Goal: Task Accomplishment & Management: Use online tool/utility

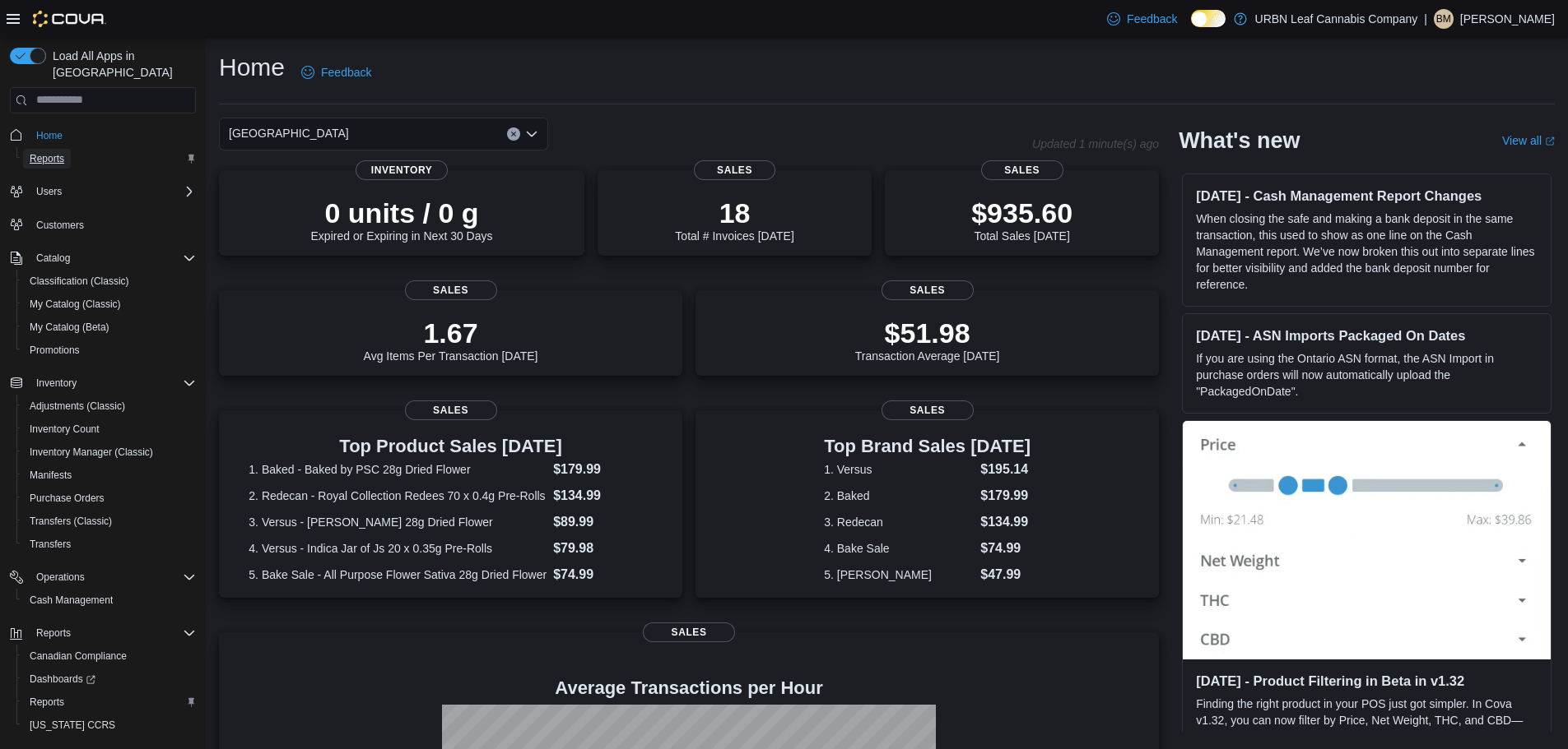
click at [69, 149] on link "Reports" at bounding box center [47, 158] width 48 height 19
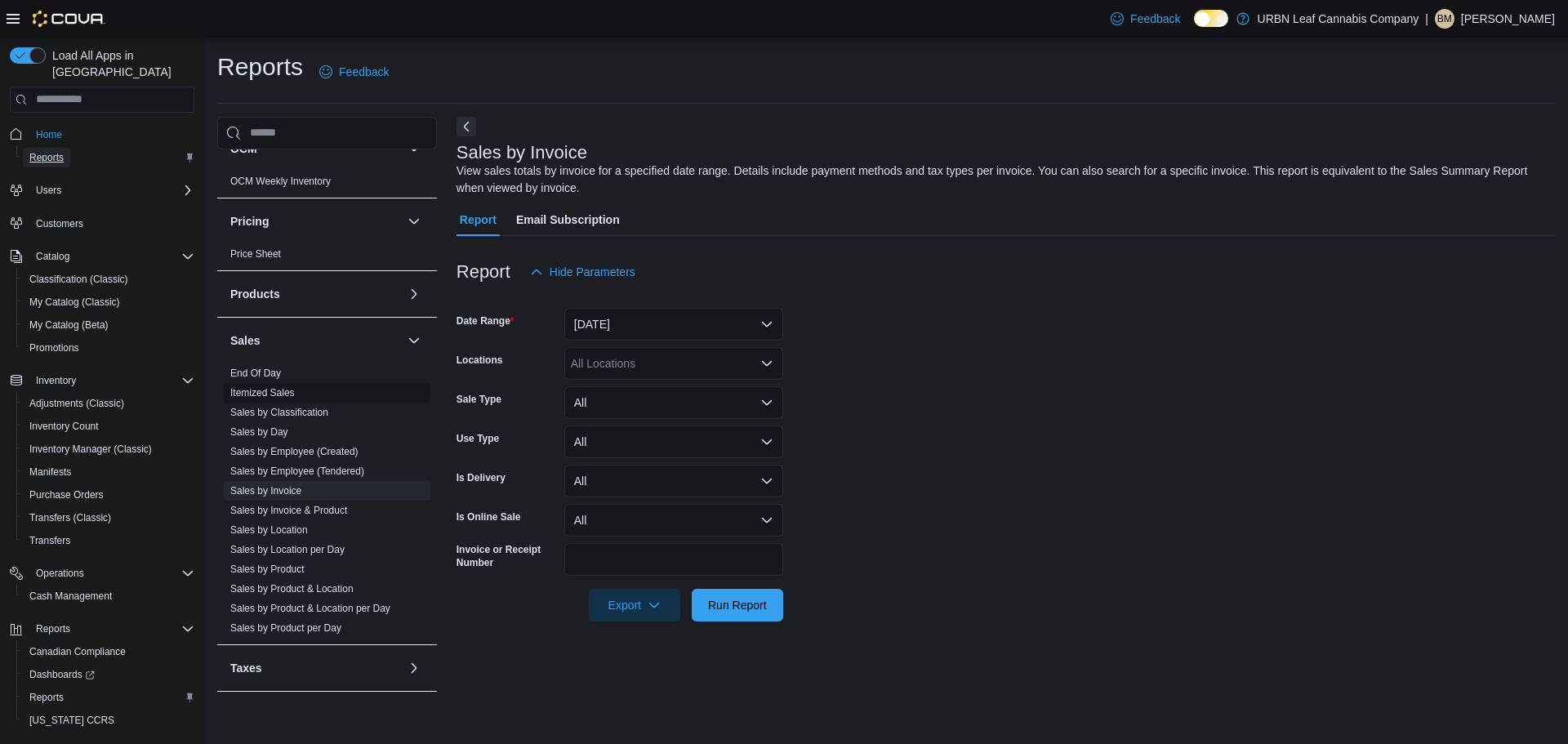
scroll to position [900, 0]
click at [282, 493] on link "Sales by Invoice" at bounding box center [265, 490] width 71 height 11
click at [281, 512] on link "Sales by Invoice & Product" at bounding box center [288, 510] width 116 height 11
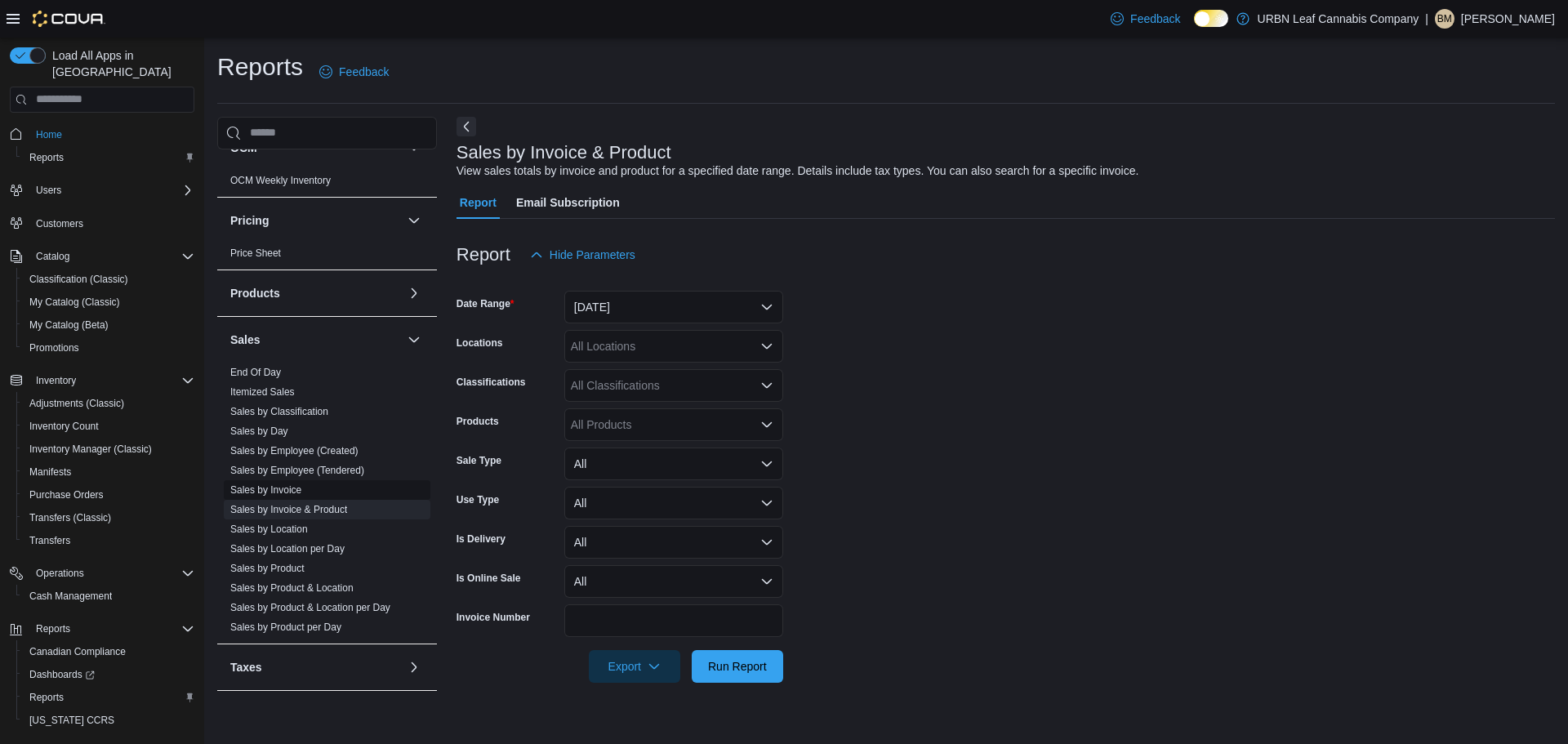
click at [281, 489] on link "Sales by Invoice" at bounding box center [265, 490] width 71 height 11
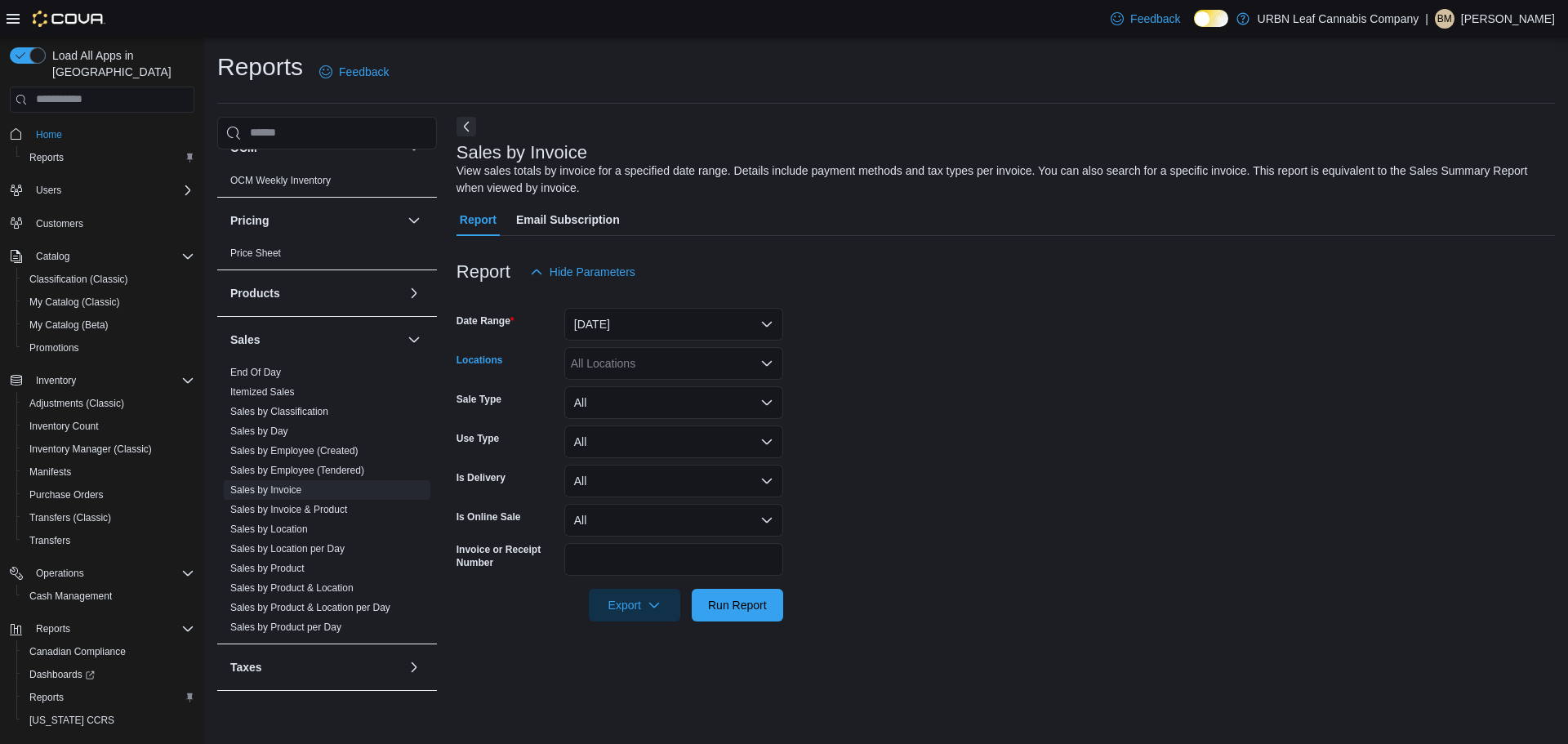
click at [628, 374] on div "All Locations" at bounding box center [673, 364] width 219 height 33
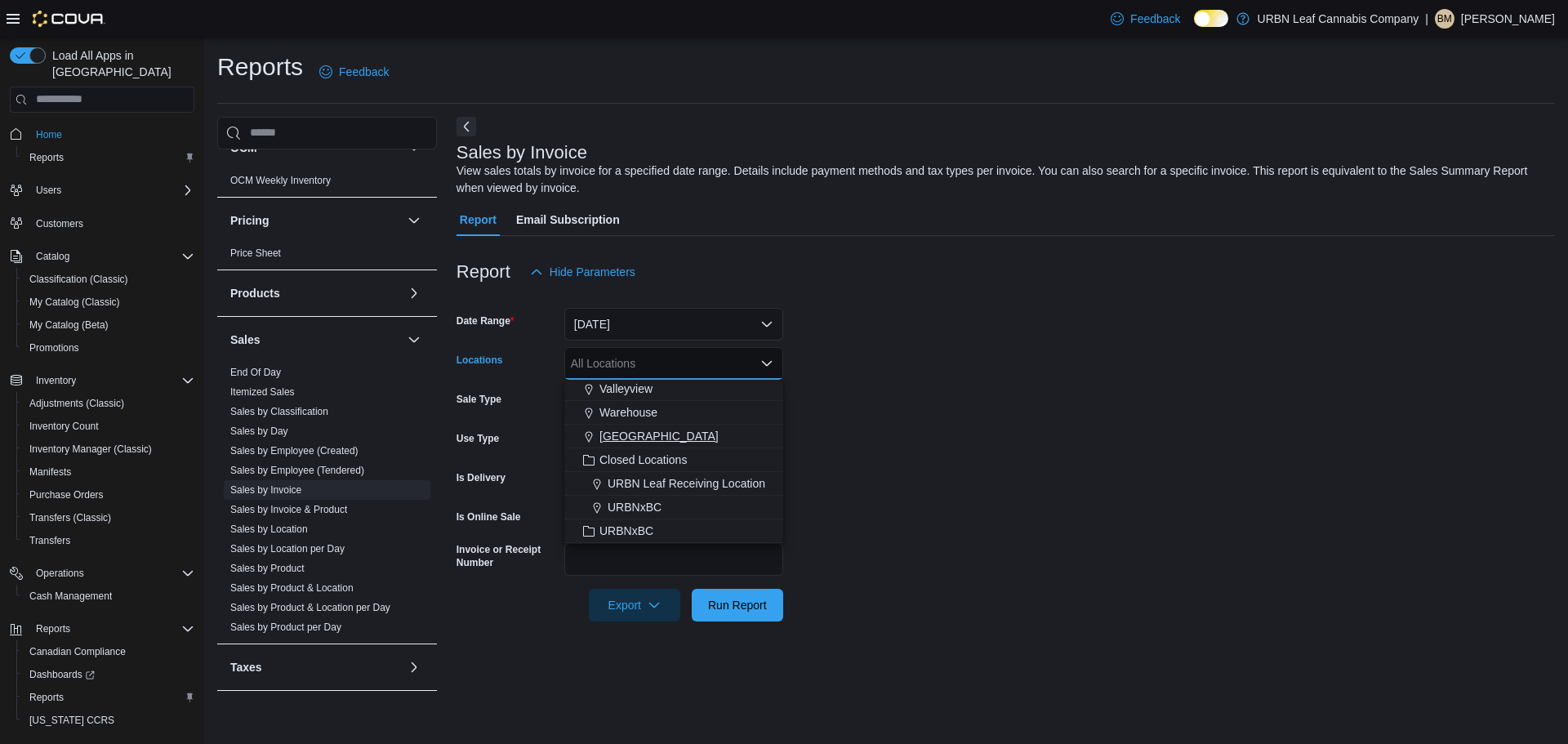
click at [644, 436] on span "[GEOGRAPHIC_DATA]" at bounding box center [659, 437] width 119 height 17
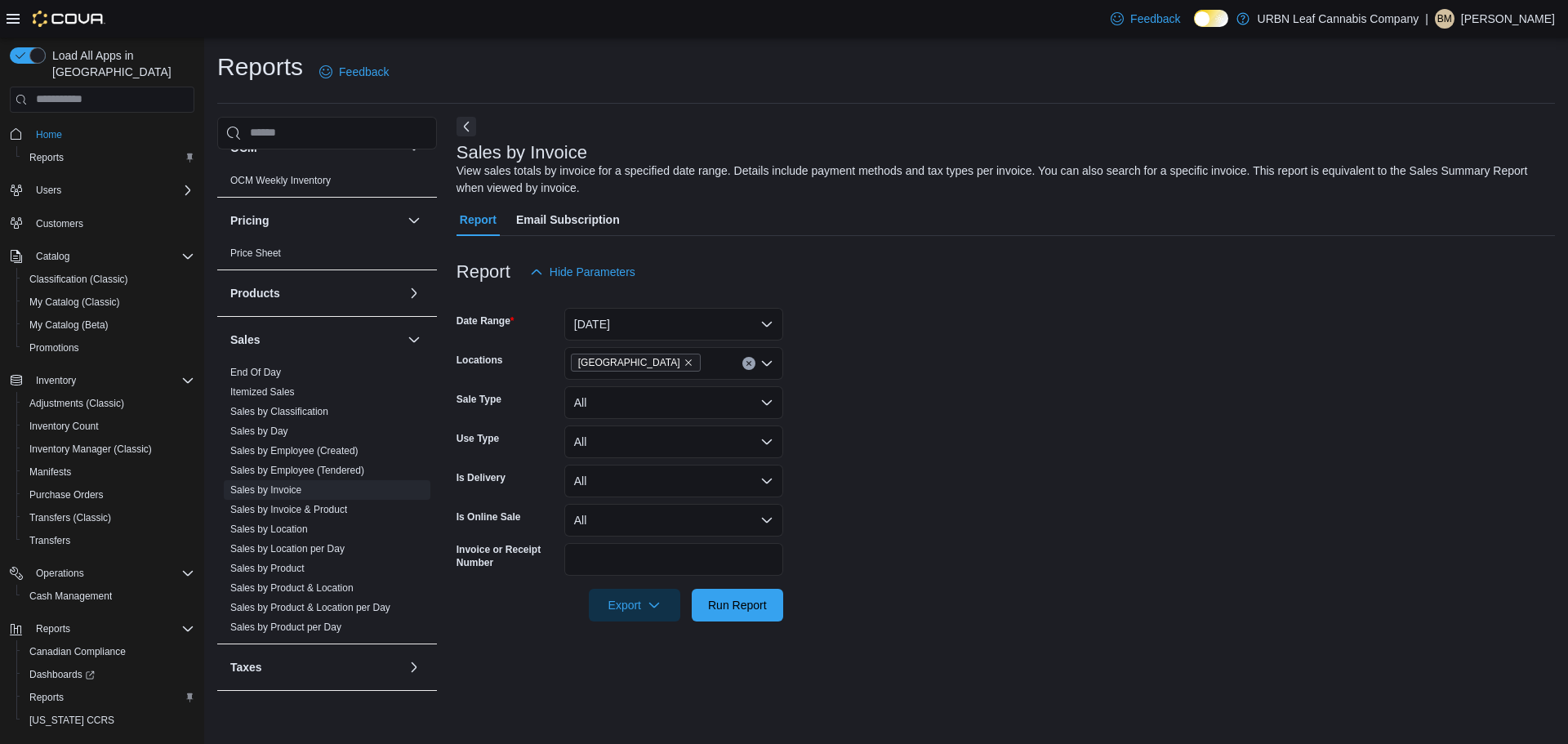
click at [938, 430] on form "Date Range [DATE] Locations [GEOGRAPHIC_DATA] Sale Type All Use Type All Is Del…" at bounding box center [1006, 454] width 1099 height 333
click at [667, 606] on span "Export" at bounding box center [635, 605] width 72 height 33
click at [655, 639] on span "Export to Excel" at bounding box center [637, 638] width 73 height 13
